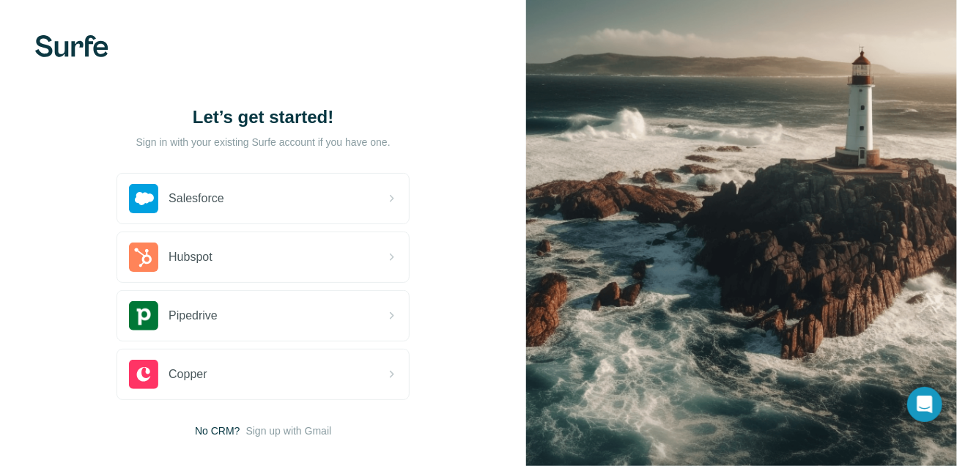
scroll to position [76, 0]
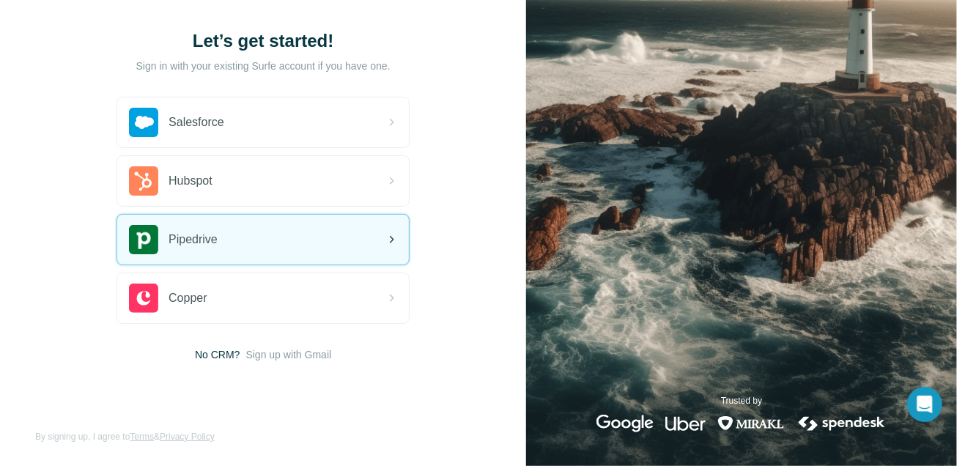
click at [333, 242] on div "Pipedrive" at bounding box center [263, 240] width 292 height 50
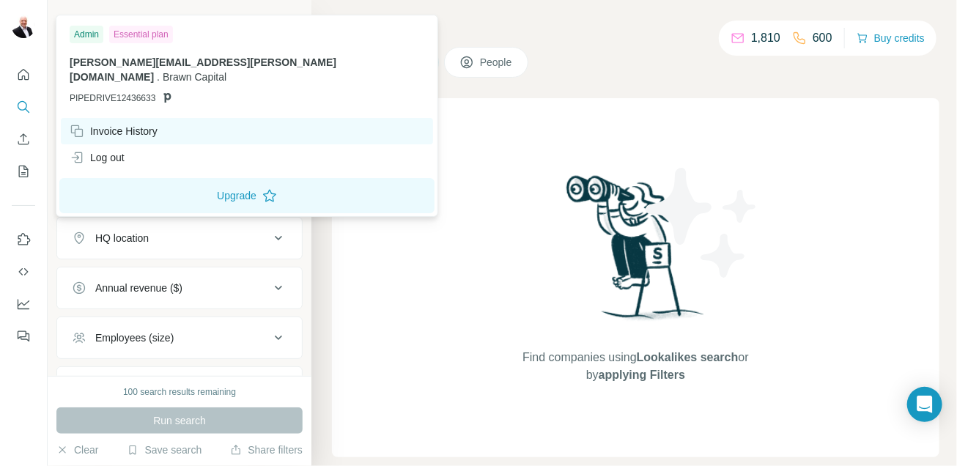
click at [99, 124] on div "Invoice History" at bounding box center [114, 131] width 88 height 15
click at [136, 124] on div "Invoice History" at bounding box center [114, 131] width 88 height 15
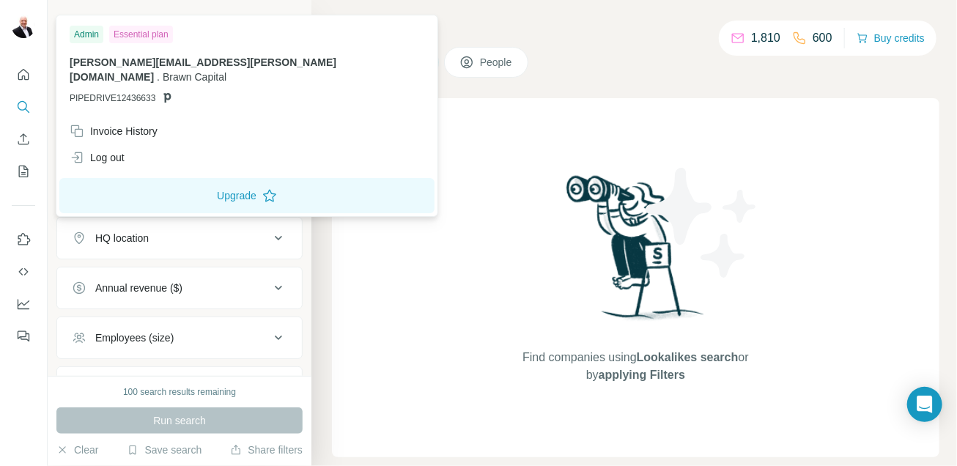
click at [95, 69] on p "[PERSON_NAME][EMAIL_ADDRESS][PERSON_NAME][DOMAIN_NAME] . Brawn Capital" at bounding box center [247, 69] width 355 height 29
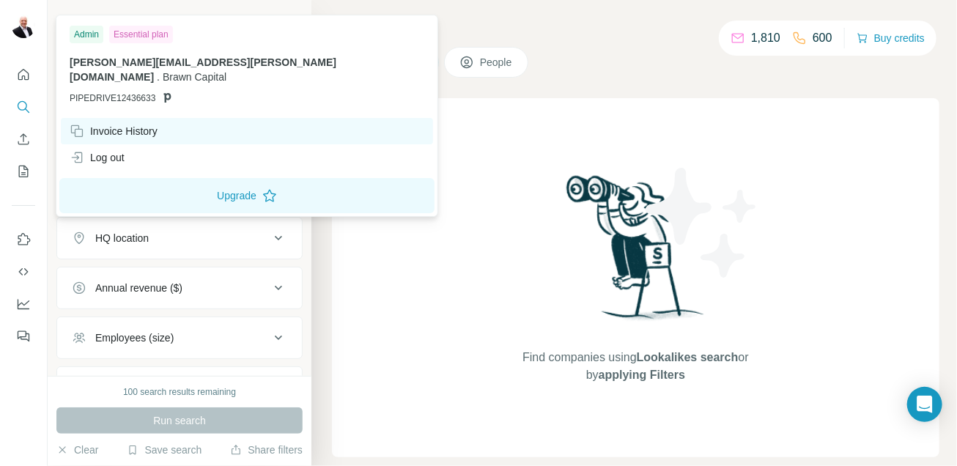
click at [109, 124] on div "Invoice History" at bounding box center [114, 131] width 88 height 15
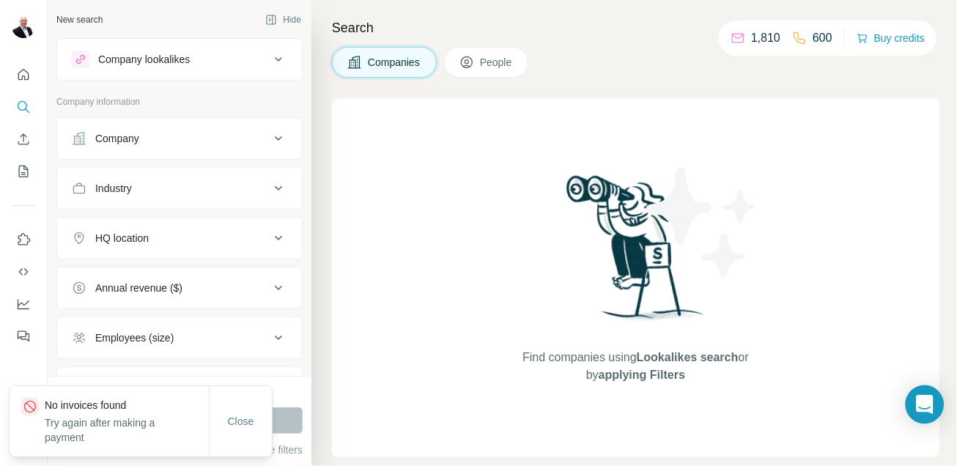
click at [927, 407] on icon "Open Intercom Messenger" at bounding box center [924, 404] width 19 height 19
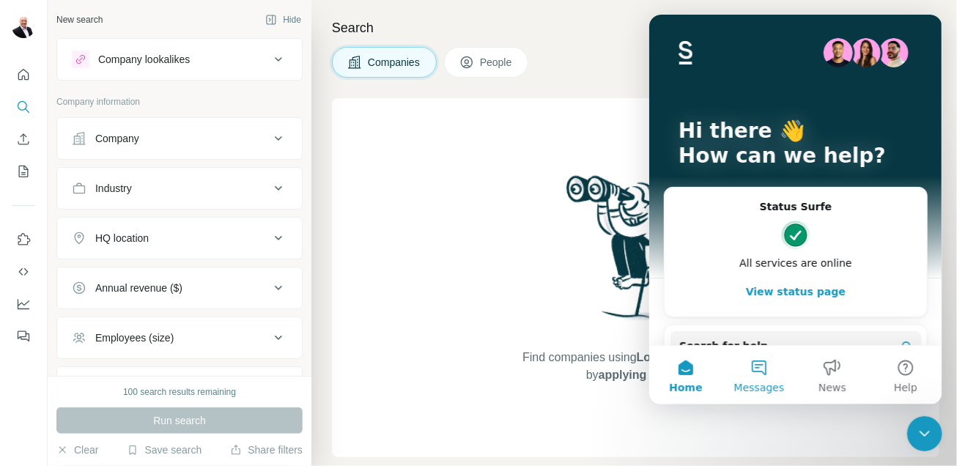
click at [752, 371] on button "Messages" at bounding box center [758, 375] width 73 height 59
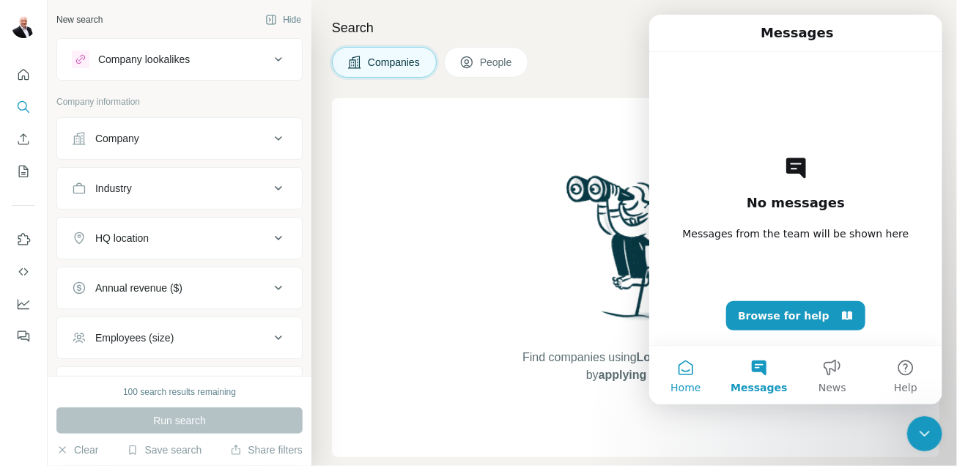
click at [683, 365] on button "Home" at bounding box center [685, 375] width 73 height 59
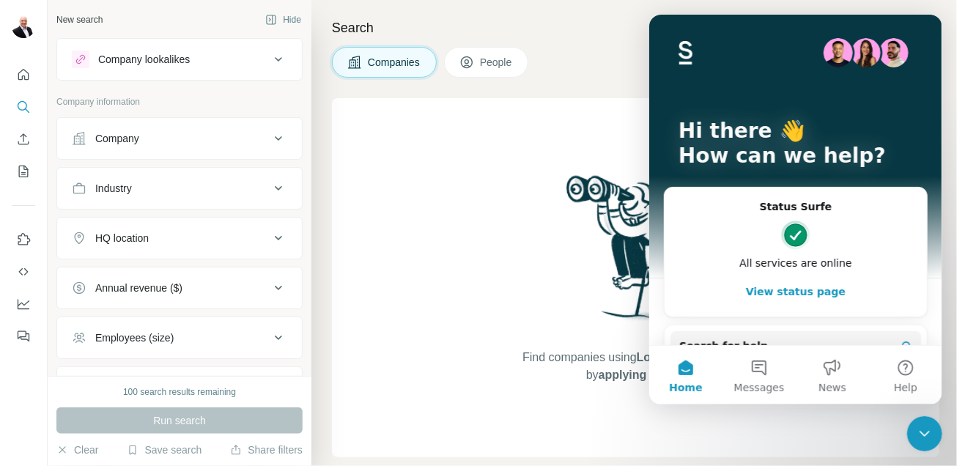
scroll to position [199, 0]
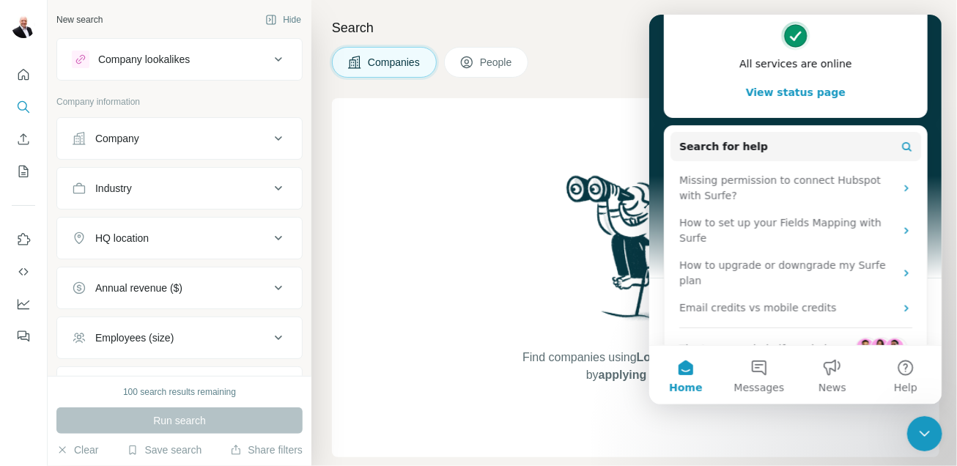
click at [734, 342] on span "The team can help if needed" at bounding box center [752, 349] width 147 height 15
click at [848, 328] on div "The team can help if needed" at bounding box center [795, 344] width 233 height 33
click at [908, 369] on button "Help" at bounding box center [904, 375] width 73 height 59
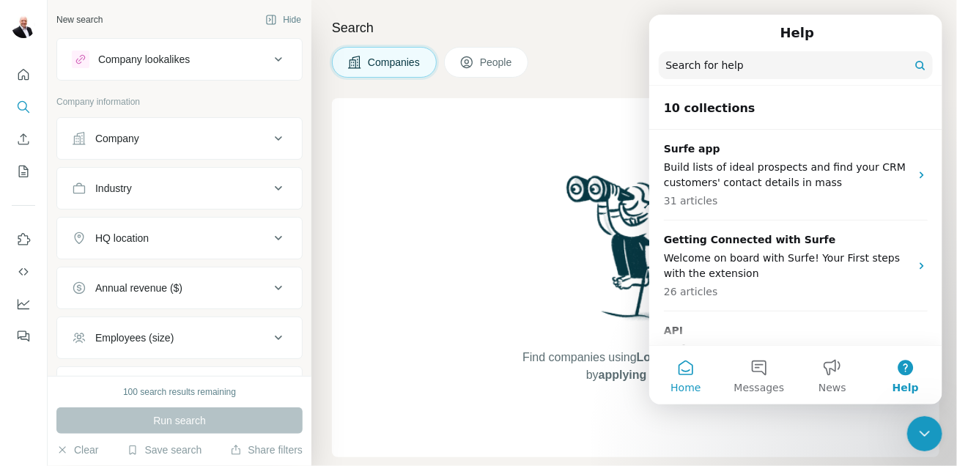
click at [686, 363] on button "Home" at bounding box center [685, 375] width 73 height 59
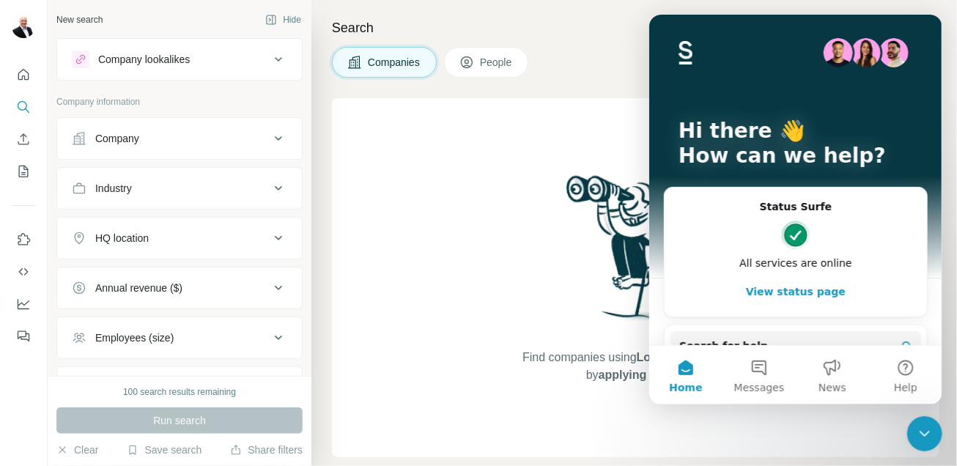
click at [791, 133] on p "Hi there 👋" at bounding box center [795, 131] width 235 height 25
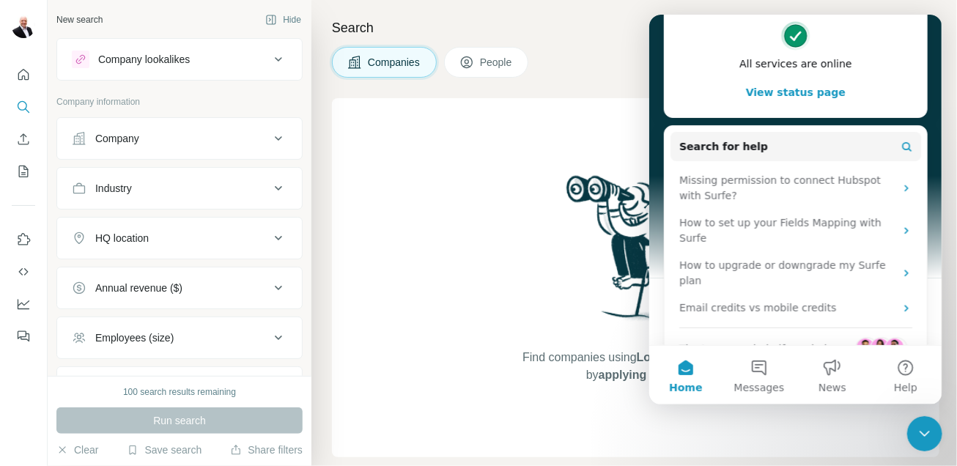
click at [867, 339] on img "Intercom messenger" at bounding box center [865, 348] width 18 height 18
click at [883, 339] on img "Intercom messenger" at bounding box center [880, 348] width 18 height 18
click at [759, 365] on button "Messages" at bounding box center [758, 375] width 73 height 59
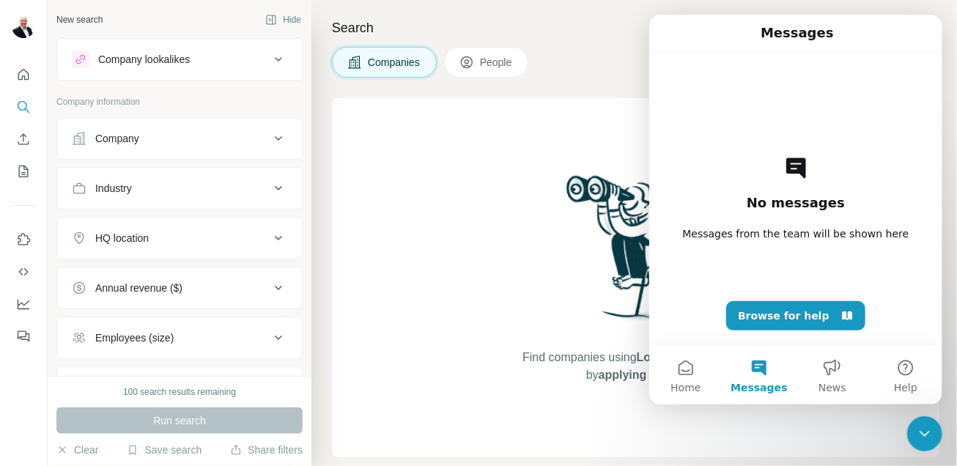
click at [780, 238] on span "Messages from the team will be shown here" at bounding box center [795, 233] width 226 height 15
click at [692, 368] on button "Home" at bounding box center [685, 375] width 73 height 59
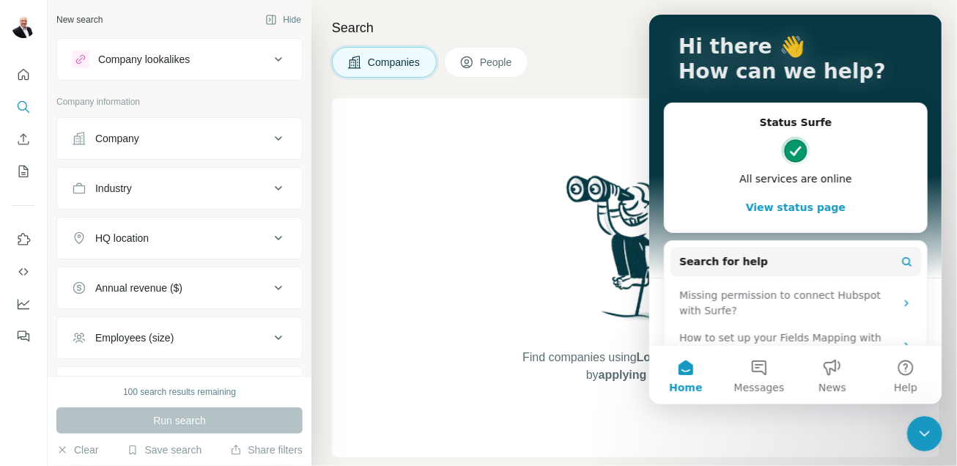
scroll to position [10, 0]
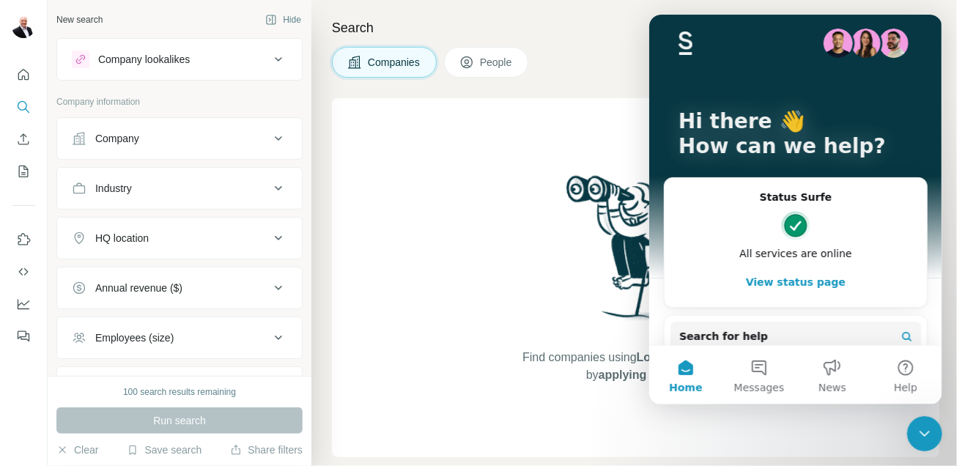
click at [794, 280] on button "View status page" at bounding box center [795, 281] width 233 height 29
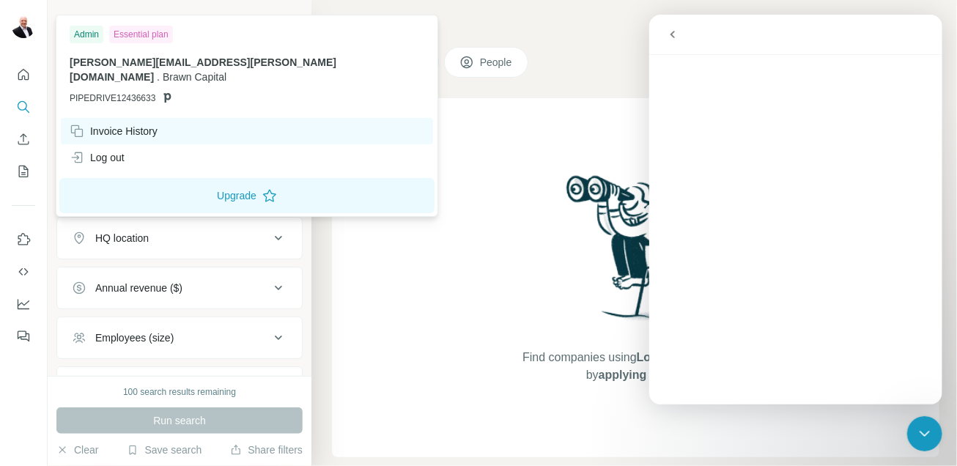
click at [106, 124] on div "Invoice History" at bounding box center [114, 131] width 88 height 15
